Goal: Task Accomplishment & Management: Manage account settings

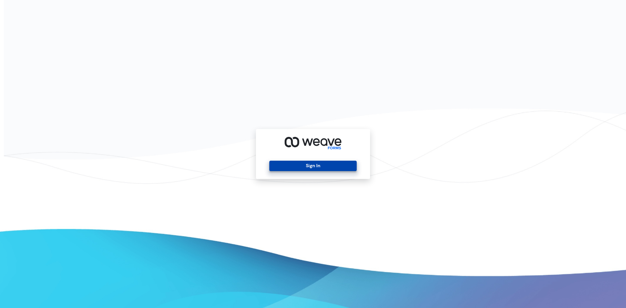
click at [291, 163] on button "Sign In" at bounding box center [312, 166] width 87 height 10
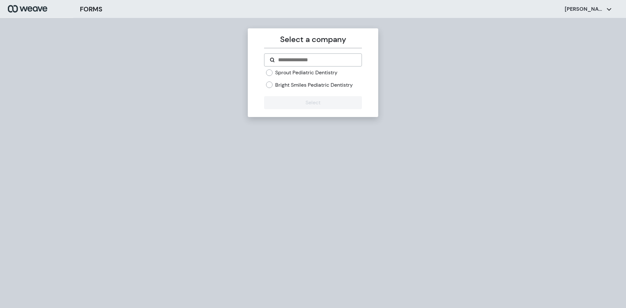
click at [268, 68] on form "Sprout Pediatric Dentistry Bright Smiles Pediatric Dentistry Select" at bounding box center [312, 81] width 97 height 56
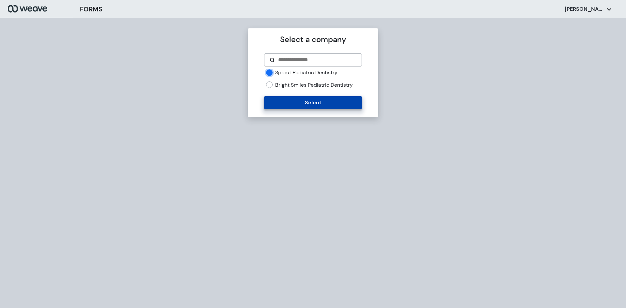
click at [297, 105] on button "Select" at bounding box center [312, 102] width 97 height 13
